Goal: Obtain resource: Download file/media

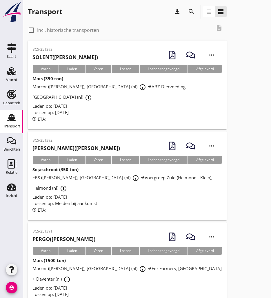
click at [190, 12] on icon "search" at bounding box center [191, 11] width 7 height 7
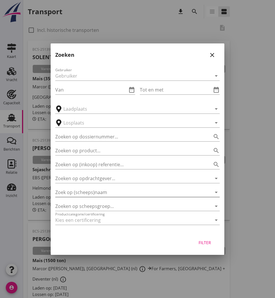
click at [89, 194] on input "Zoek op (scheeps)naam" at bounding box center [129, 192] width 148 height 9
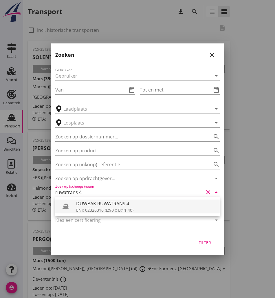
click at [133, 213] on div "ENI: 02326316 (L:90 x B:11.40)" at bounding box center [145, 210] width 139 height 6
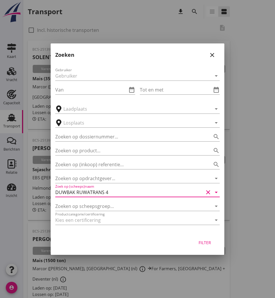
click at [204, 246] on button "Filter" at bounding box center [205, 243] width 26 height 10
type input "DUWBAK RUWATRANS 4"
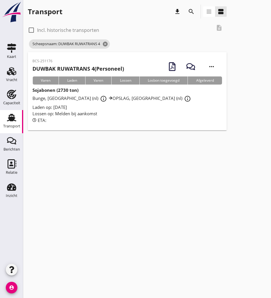
click at [50, 28] on label "Incl. historische transporten" at bounding box center [68, 30] width 62 height 6
checkbox input "true"
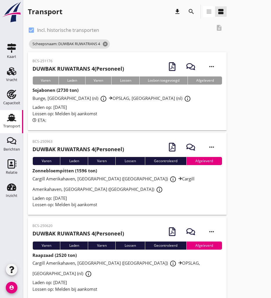
scroll to position [29, 0]
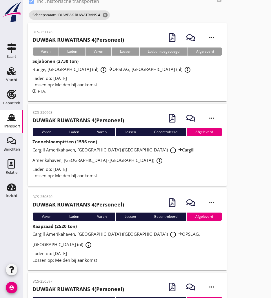
click at [92, 194] on div "BCS-250620 DUWBAK RUWATRANS 4 (Personeel)" at bounding box center [78, 201] width 92 height 14
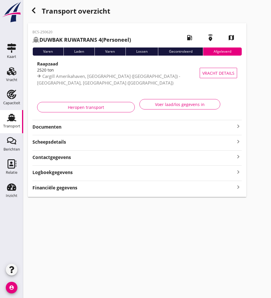
click at [79, 130] on strong "Documenten" at bounding box center [133, 127] width 202 height 7
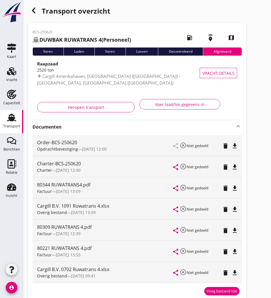
click at [234, 166] on icon "file_download" at bounding box center [234, 167] width 7 height 7
click at [236, 145] on icon "file_download" at bounding box center [234, 146] width 7 height 7
